Goal: Information Seeking & Learning: Check status

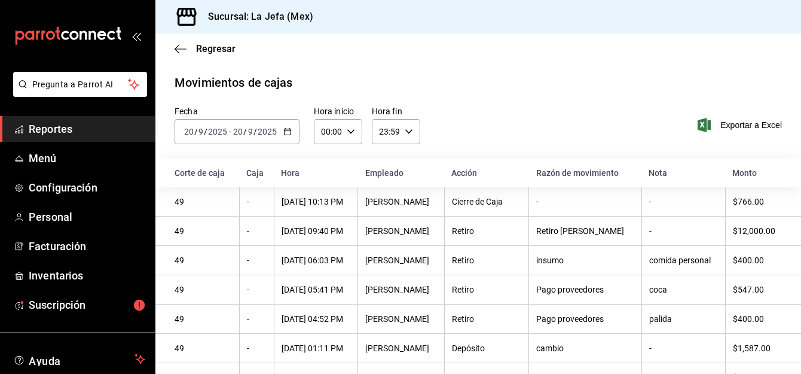
click at [42, 128] on span "Reportes" at bounding box center [87, 129] width 117 height 16
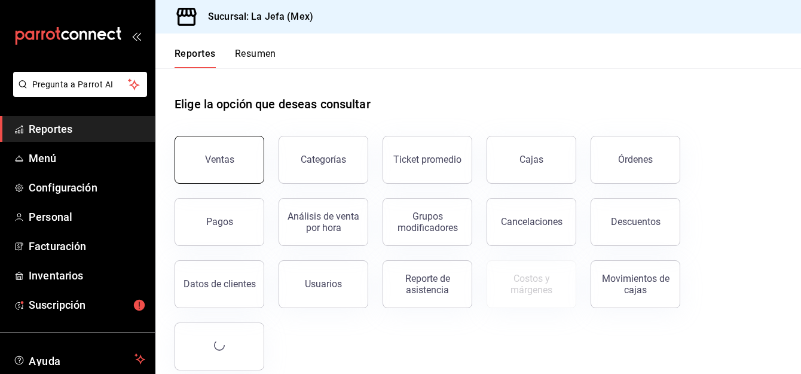
click at [233, 169] on button "Ventas" at bounding box center [220, 160] width 90 height 48
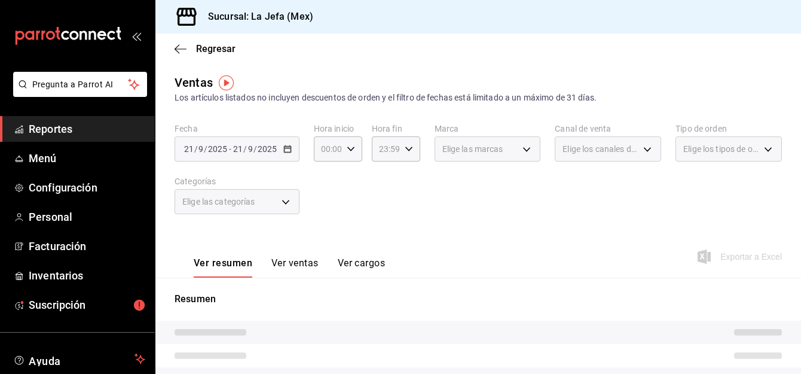
click at [269, 207] on div "Elige las categorías" at bounding box center [237, 201] width 125 height 25
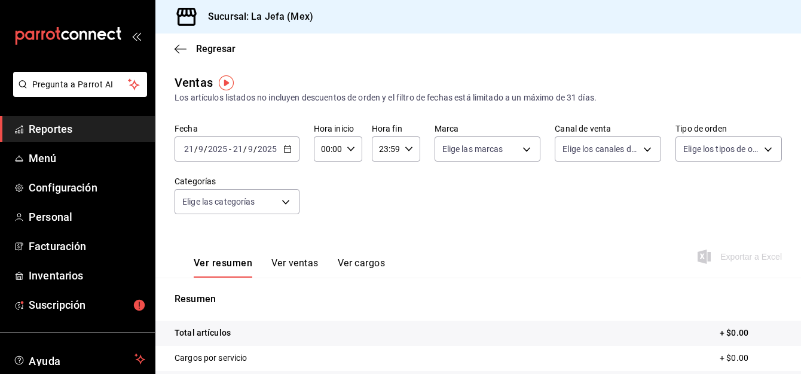
click at [294, 265] on button "Ver ventas" at bounding box center [294, 267] width 47 height 20
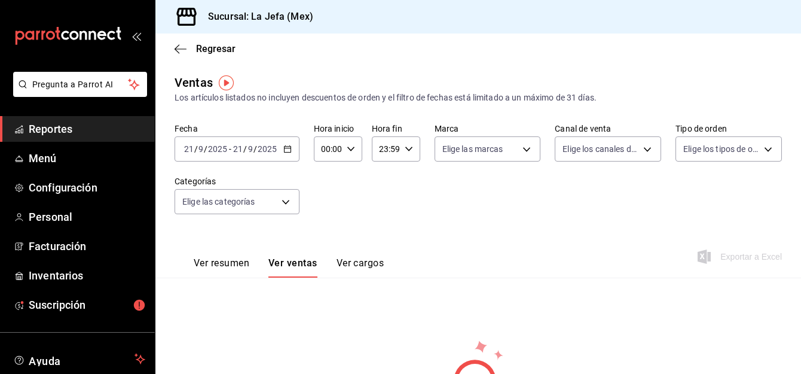
click at [286, 149] on icon "button" at bounding box center [287, 149] width 8 height 8
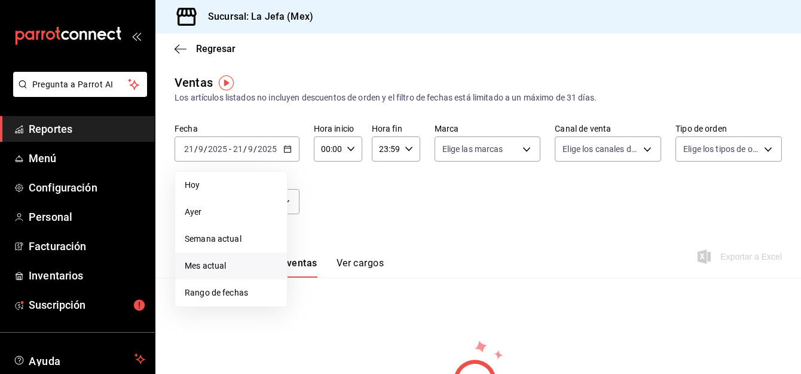
click at [213, 268] on span "Mes actual" at bounding box center [231, 265] width 93 height 13
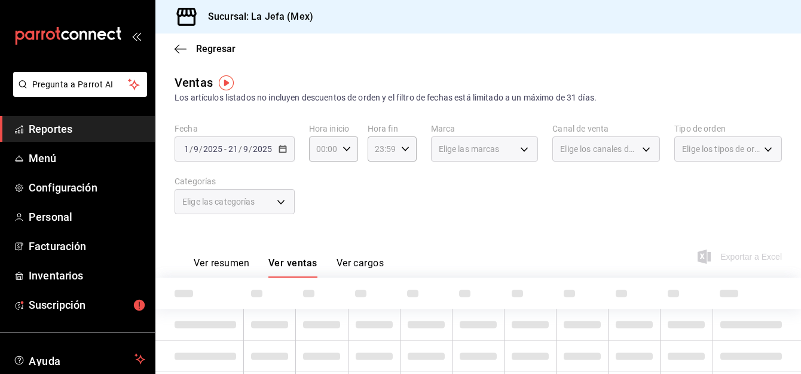
click at [279, 204] on div "Elige las categorías" at bounding box center [235, 201] width 120 height 25
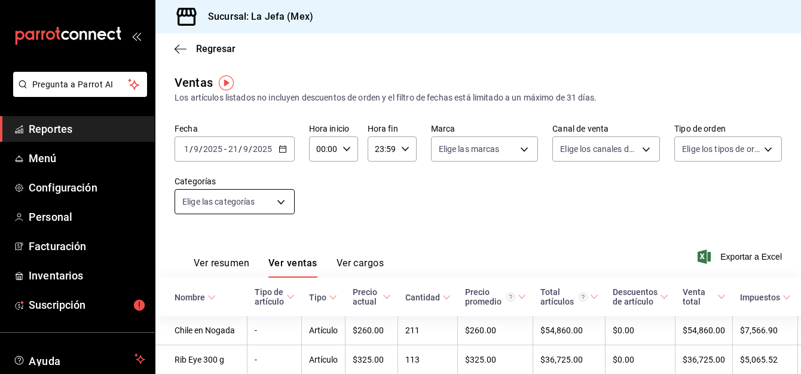
click at [279, 204] on body "Pregunta a Parrot AI Reportes Menú Configuración Personal Facturación Inventari…" at bounding box center [400, 187] width 801 height 374
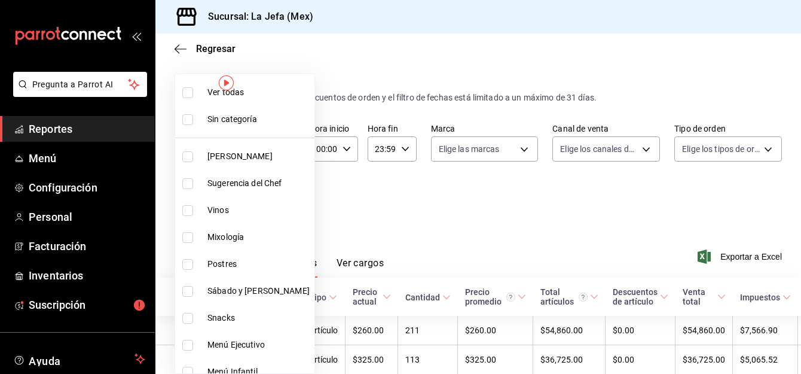
click at [193, 208] on label at bounding box center [190, 210] width 16 height 11
click at [193, 208] on input "checkbox" at bounding box center [187, 210] width 11 height 11
checkbox input "false"
click at [189, 208] on input "checkbox" at bounding box center [187, 210] width 11 height 11
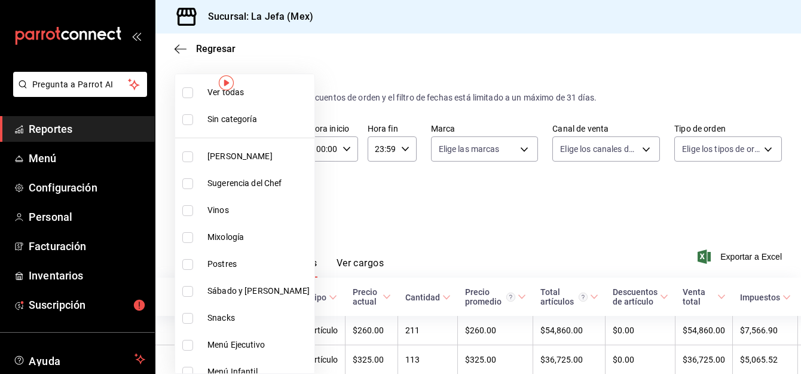
checkbox input "false"
click at [185, 210] on input "checkbox" at bounding box center [187, 210] width 11 height 11
checkbox input "true"
type input "efcc1da4-d8de-47f6-ab85-1d3eba1539e8"
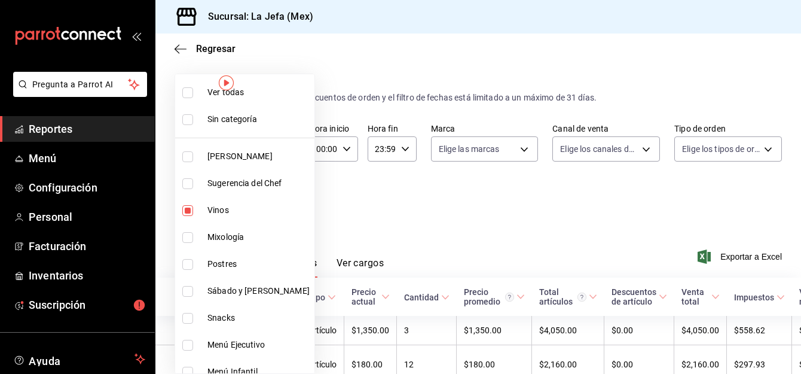
click at [433, 207] on div at bounding box center [400, 187] width 801 height 374
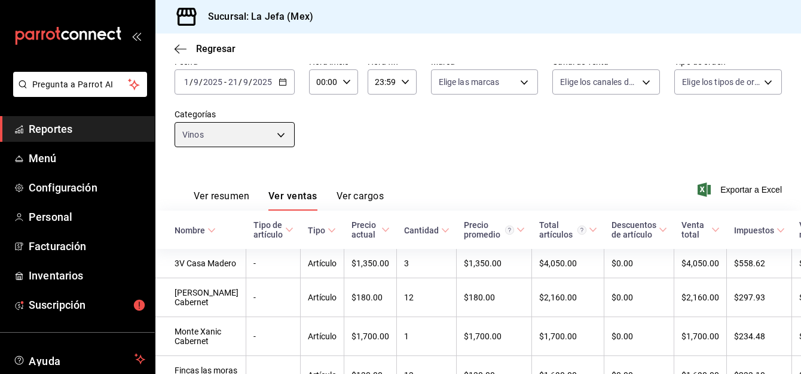
scroll to position [68, 0]
